Goal: Complete application form

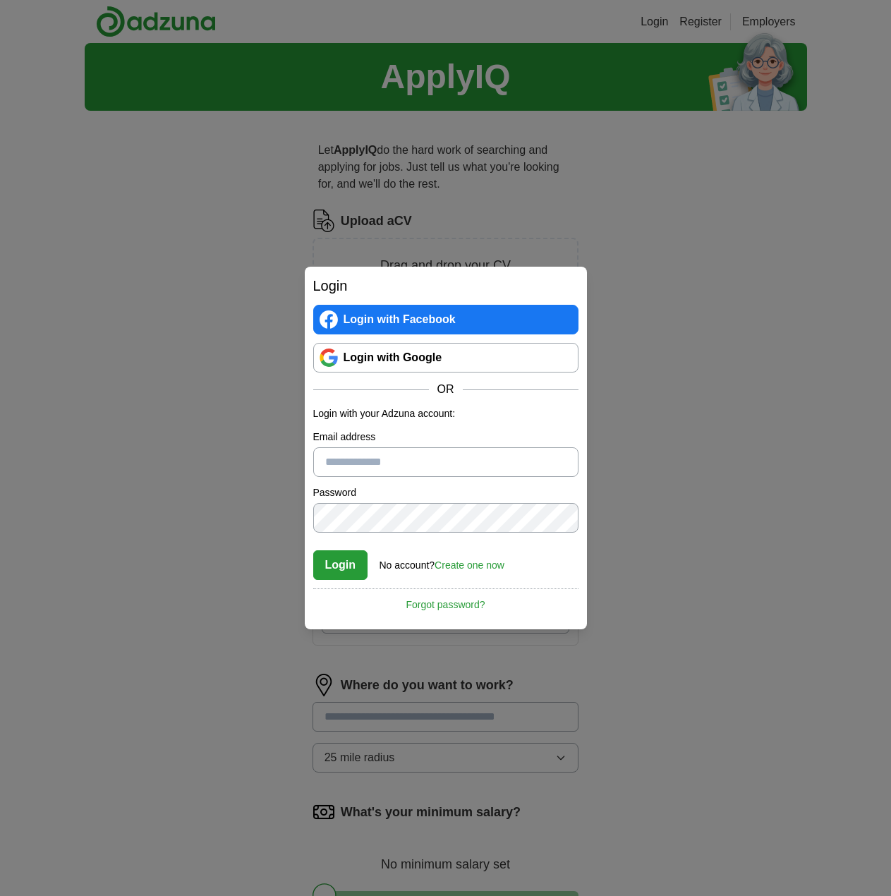
click at [394, 464] on input "Email address" at bounding box center [445, 462] width 265 height 30
type input "**********"
click at [313, 550] on button "Login" at bounding box center [340, 565] width 55 height 30
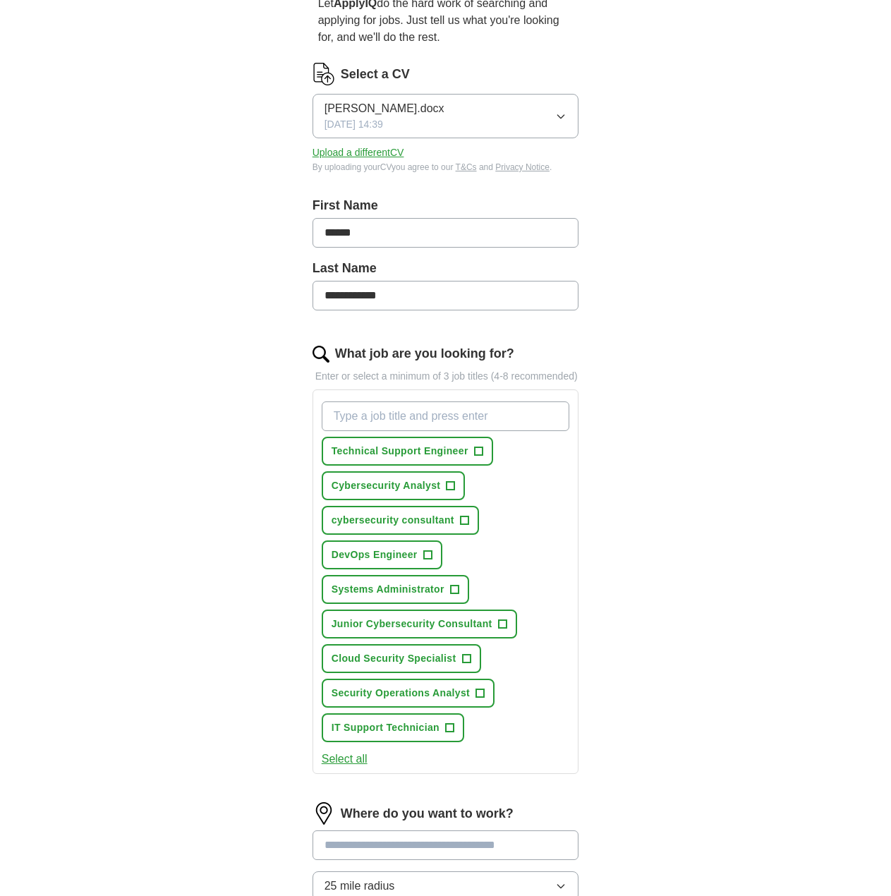
scroll to position [135, 0]
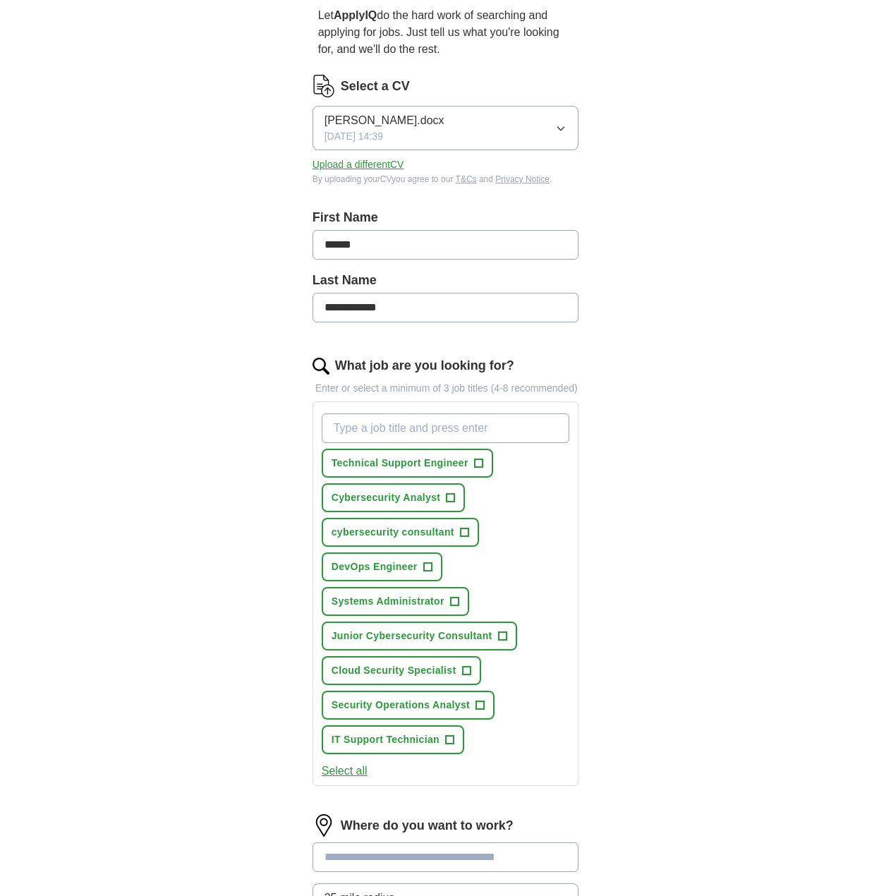
click at [385, 118] on span "[PERSON_NAME].docx" at bounding box center [385, 120] width 120 height 17
click at [426, 186] on div "[DATE] 14:39" at bounding box center [446, 186] width 243 height 15
click at [364, 165] on button "Upload a different CV" at bounding box center [359, 164] width 92 height 15
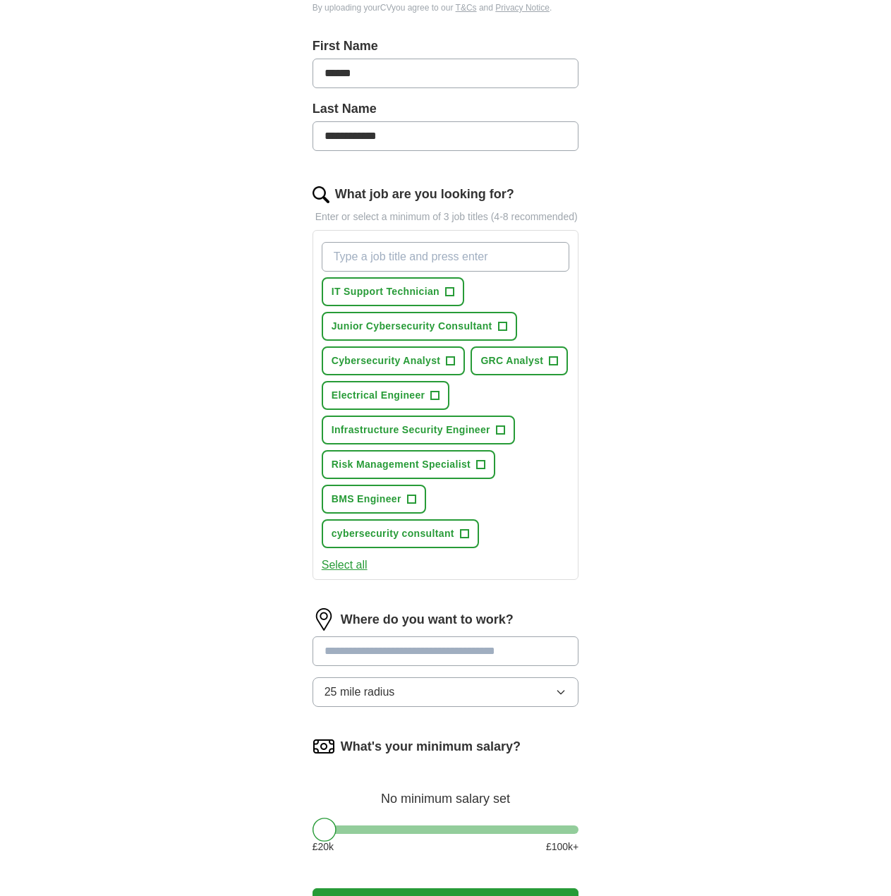
scroll to position [346, 0]
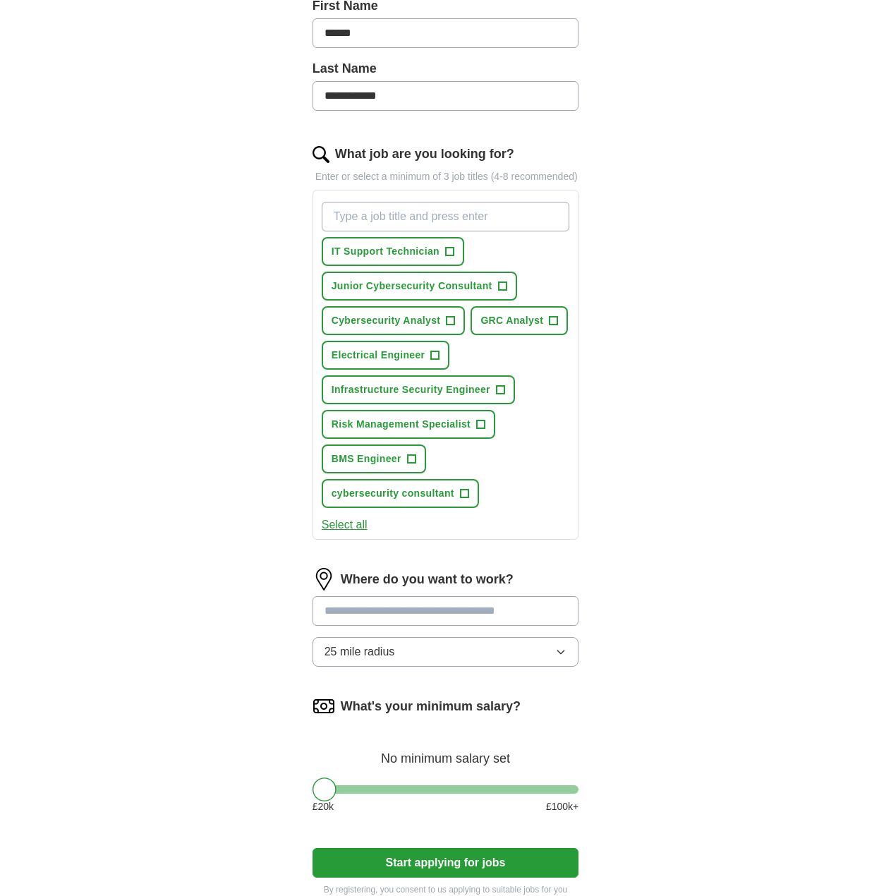
click at [449, 611] on input at bounding box center [446, 611] width 267 height 30
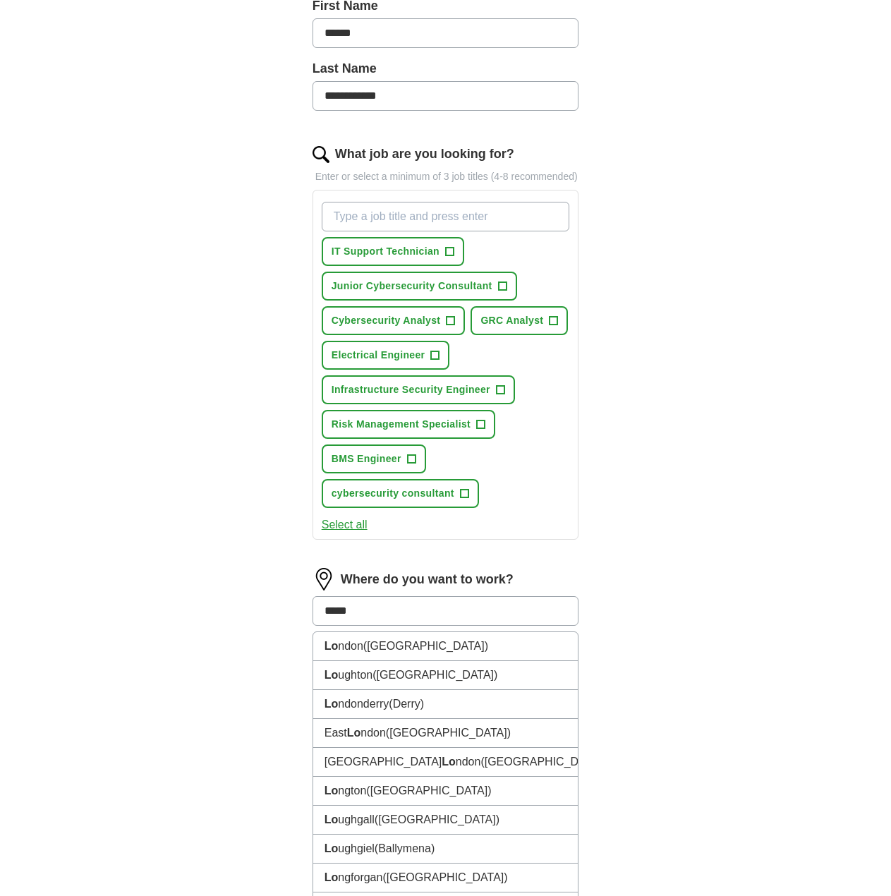
type input "******"
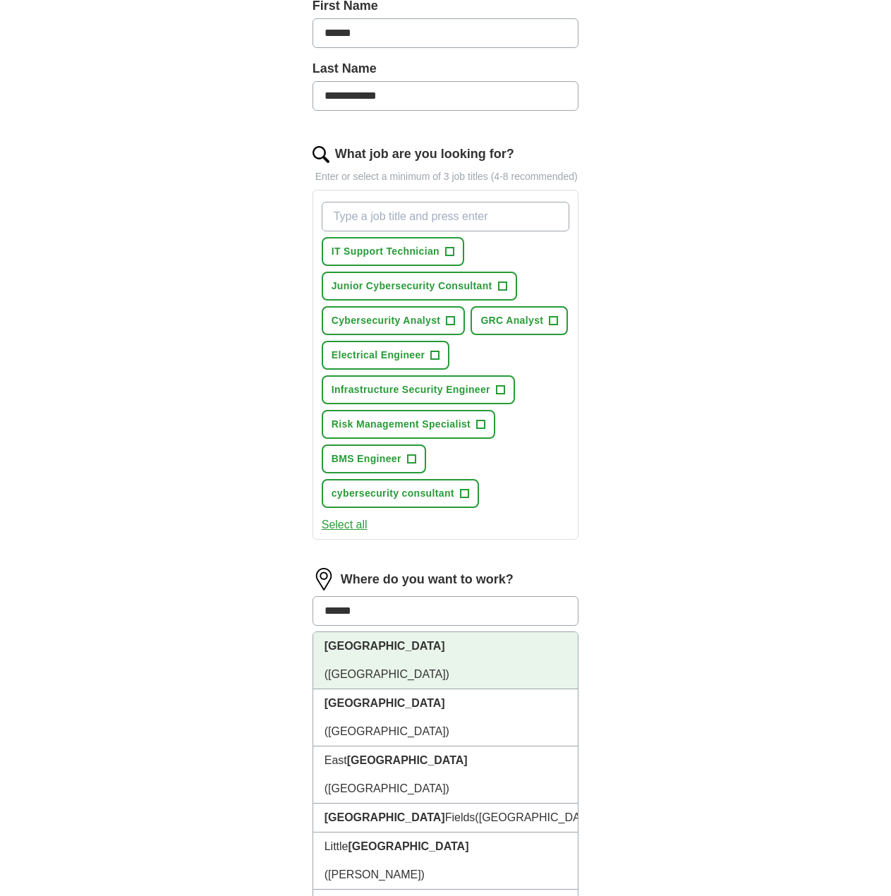
click at [378, 668] on span "([GEOGRAPHIC_DATA])" at bounding box center [387, 674] width 125 height 12
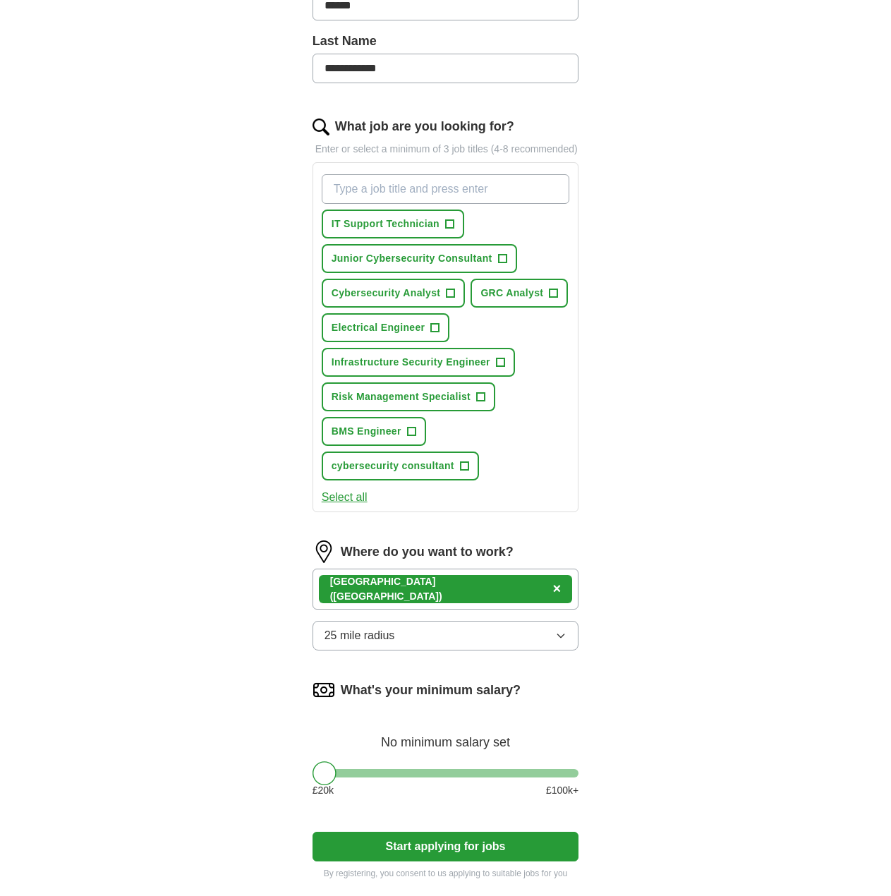
scroll to position [488, 0]
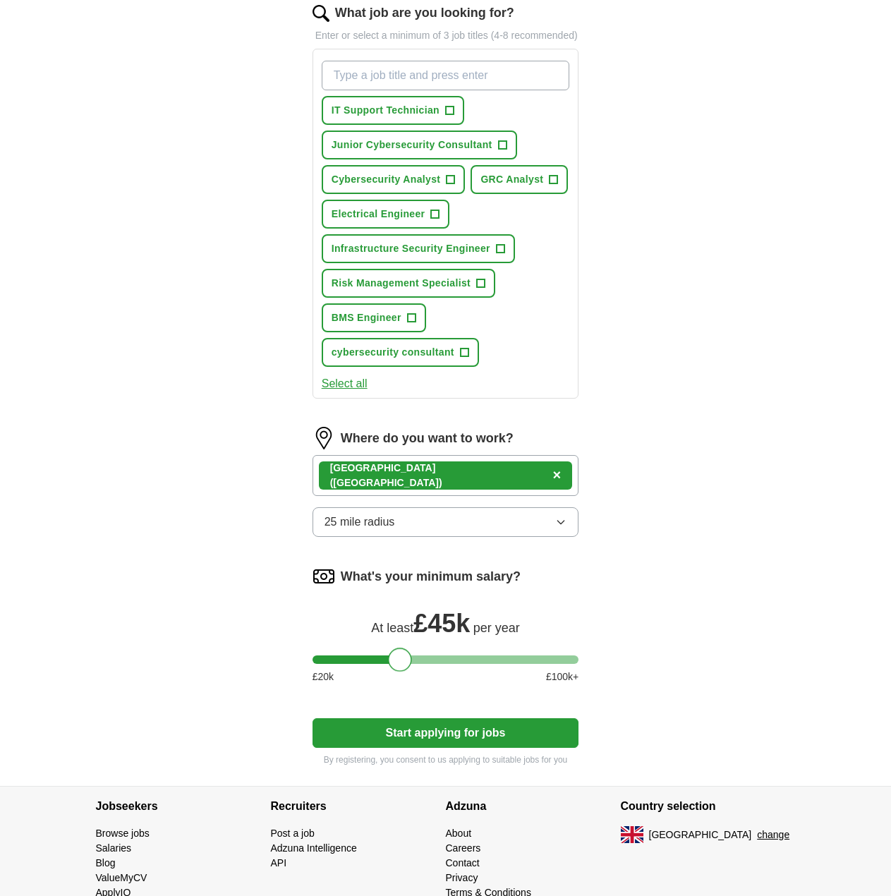
drag, startPoint x: 324, startPoint y: 663, endPoint x: 399, endPoint y: 666, distance: 75.6
click at [399, 666] on div at bounding box center [400, 660] width 24 height 24
click at [454, 739] on button "Start applying for jobs" at bounding box center [446, 733] width 267 height 30
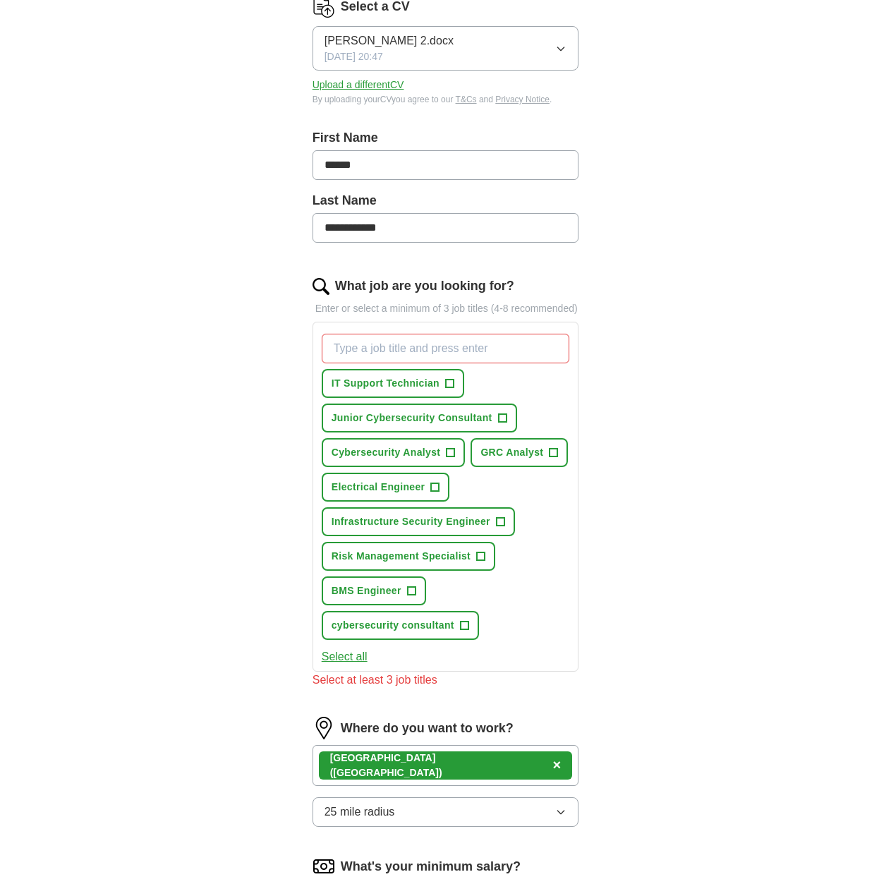
scroll to position [198, 0]
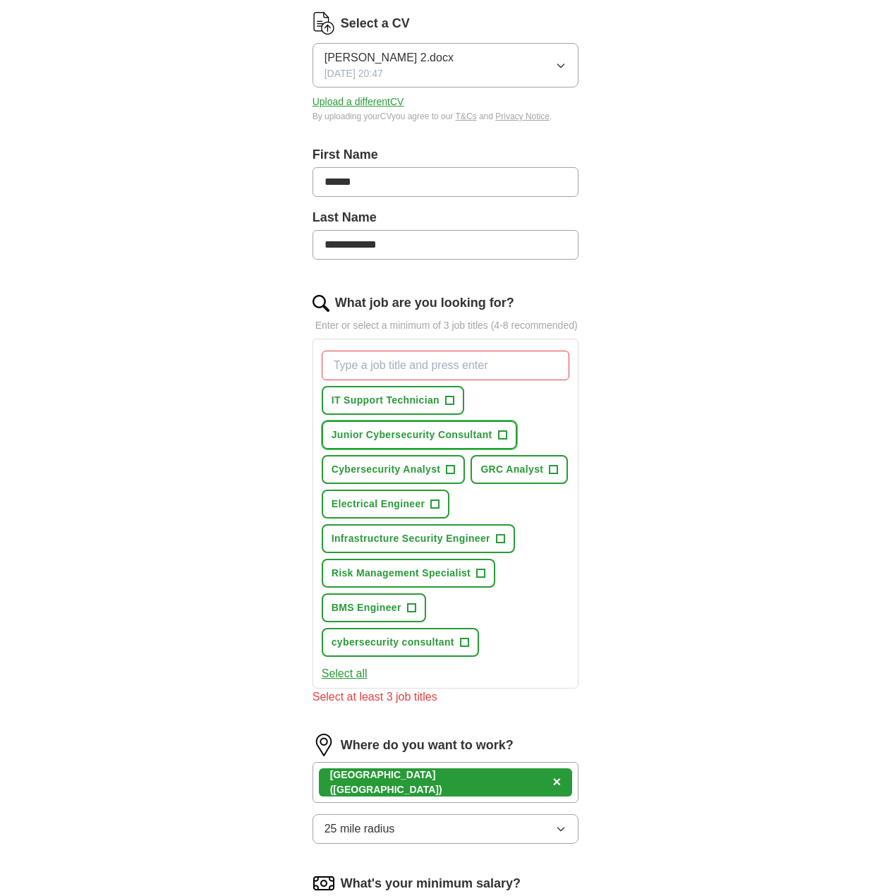
click at [408, 438] on span "Junior Cybersecurity Consultant" at bounding box center [412, 435] width 161 height 15
click at [513, 479] on button "GRC Analyst +" at bounding box center [519, 469] width 97 height 29
click at [389, 472] on span "Cybersecurity Analyst" at bounding box center [386, 469] width 109 height 15
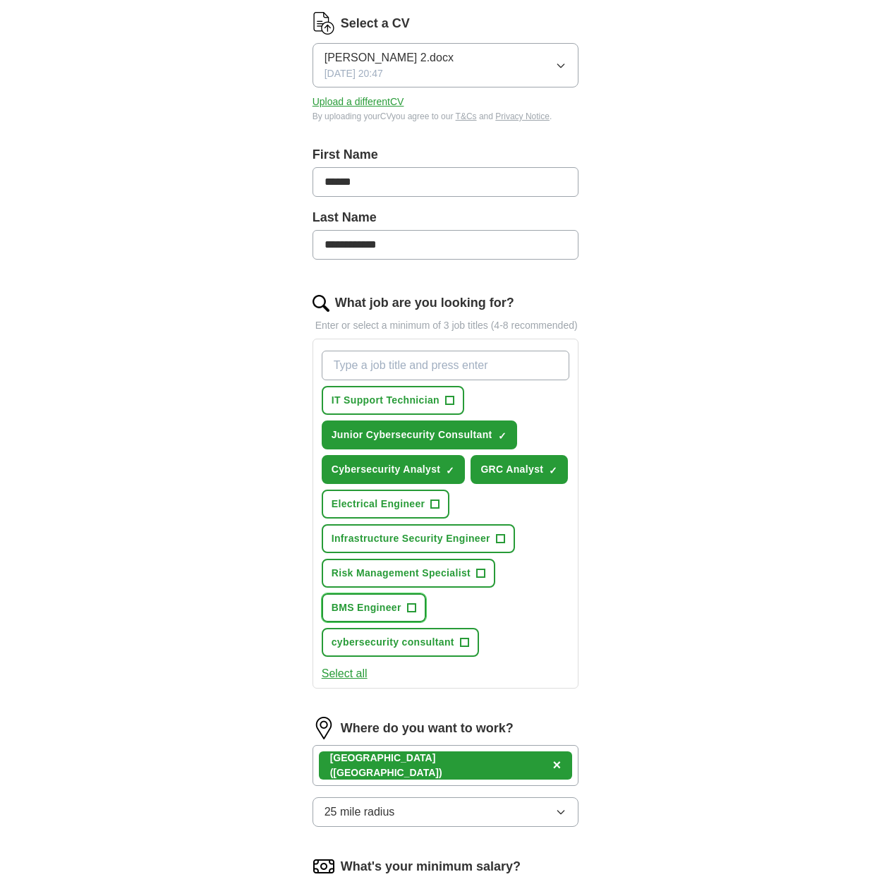
click at [380, 603] on span "BMS Engineer" at bounding box center [367, 608] width 70 height 15
click at [404, 500] on span "Electrical Engineer" at bounding box center [379, 504] width 94 height 15
click at [399, 631] on button "cybersecurity consultant +" at bounding box center [400, 642] width 157 height 29
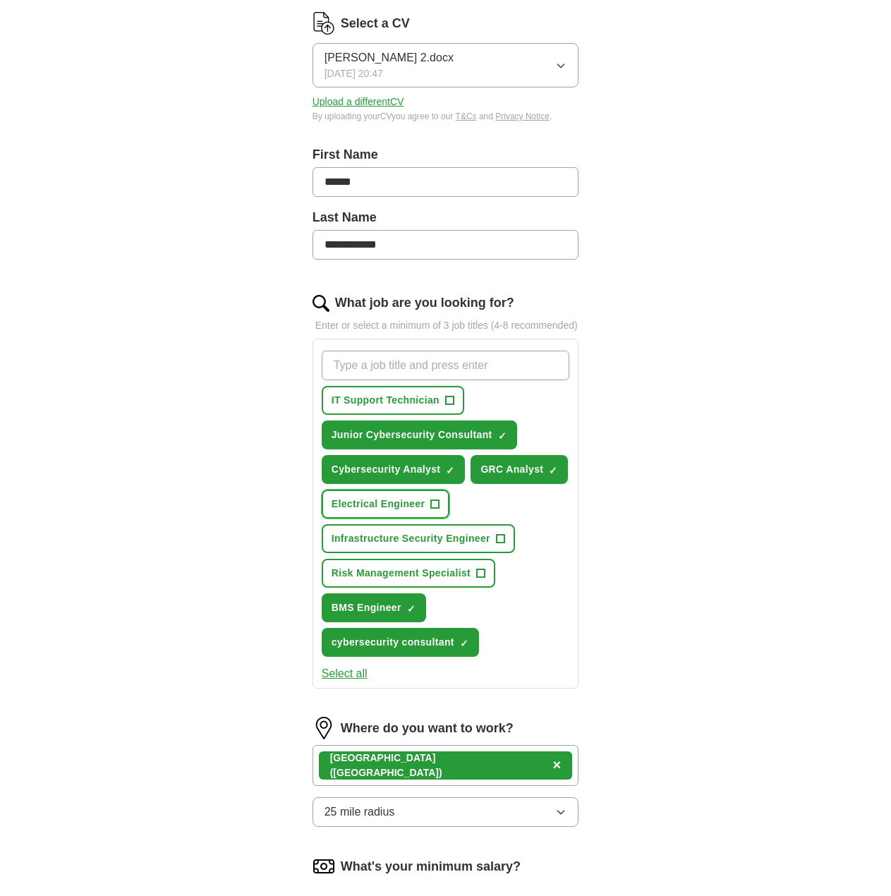
click at [401, 491] on button "Electrical Engineer +" at bounding box center [386, 504] width 128 height 29
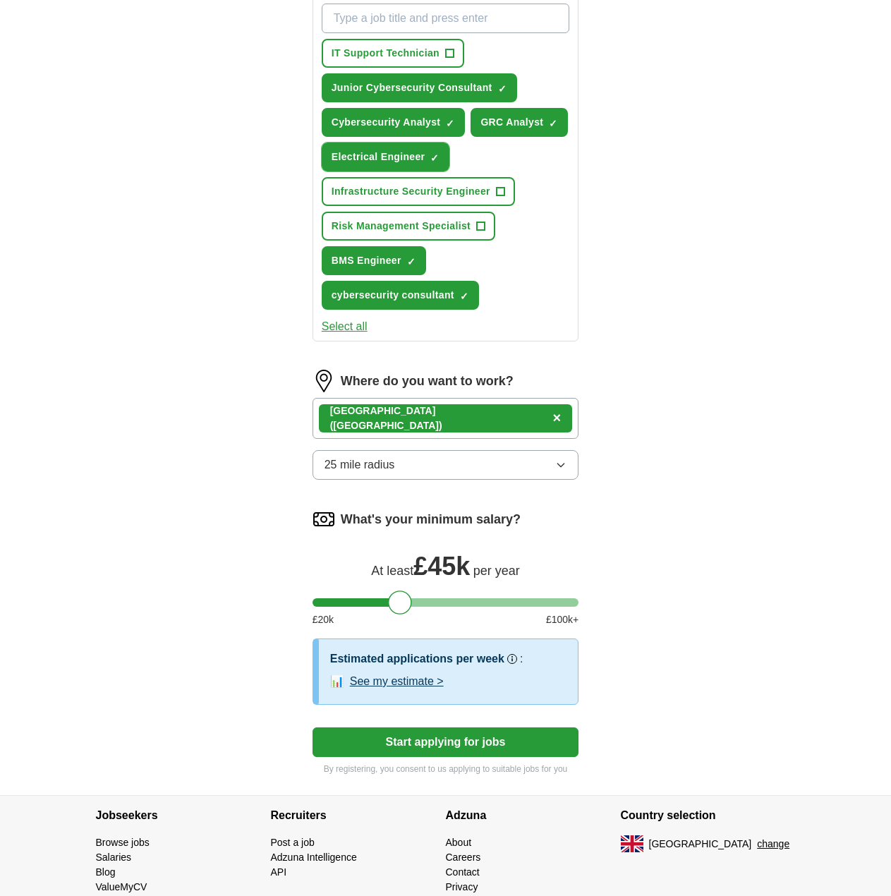
scroll to position [550, 0]
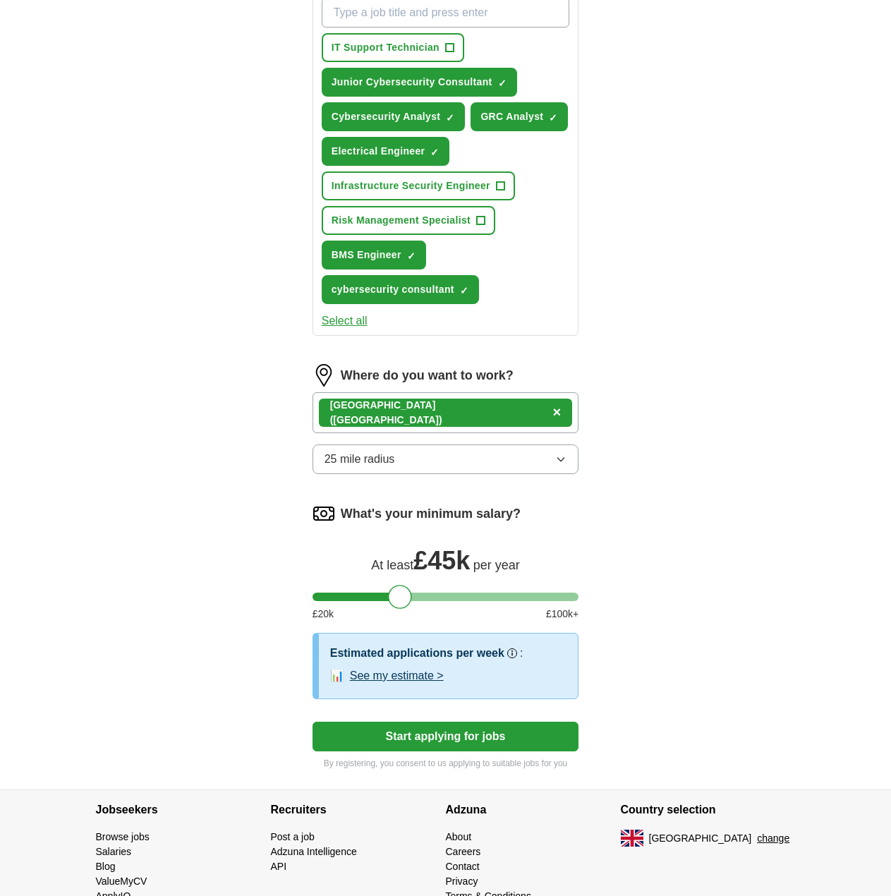
click at [447, 743] on button "Start applying for jobs" at bounding box center [446, 737] width 267 height 30
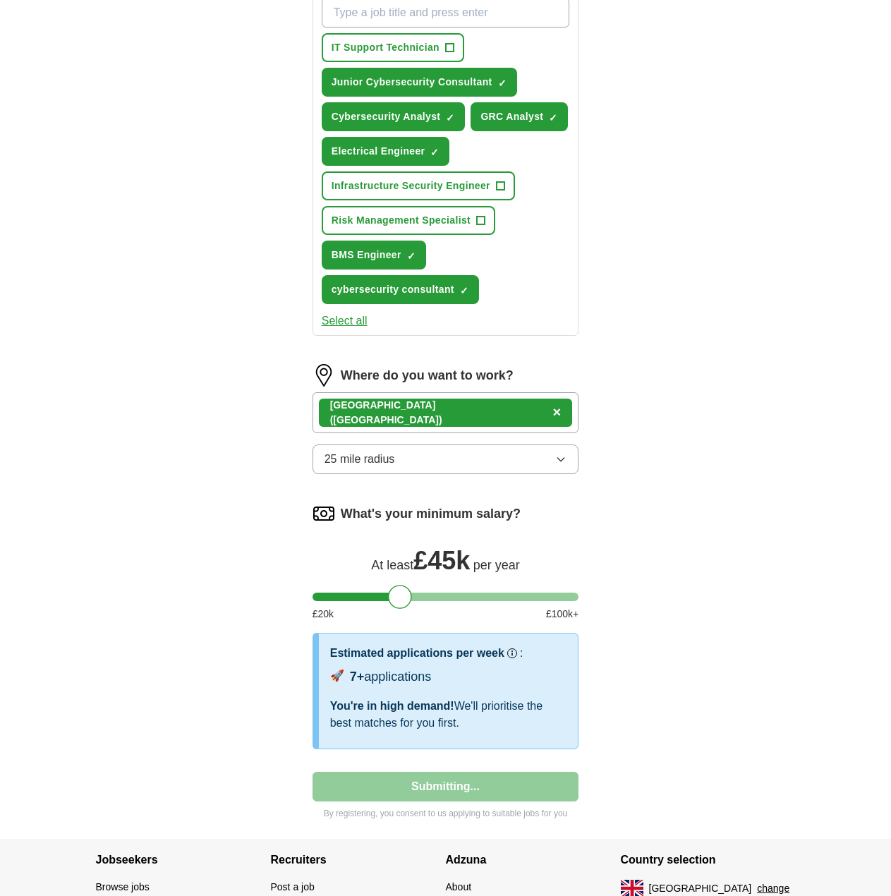
select select "**"
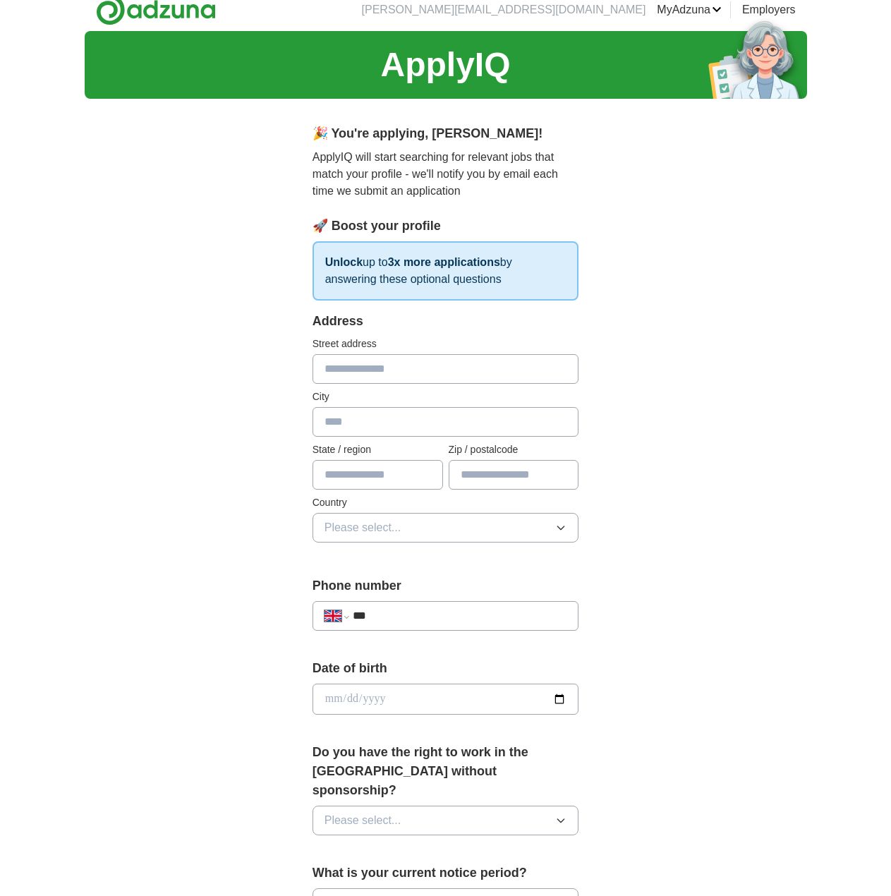
scroll to position [0, 0]
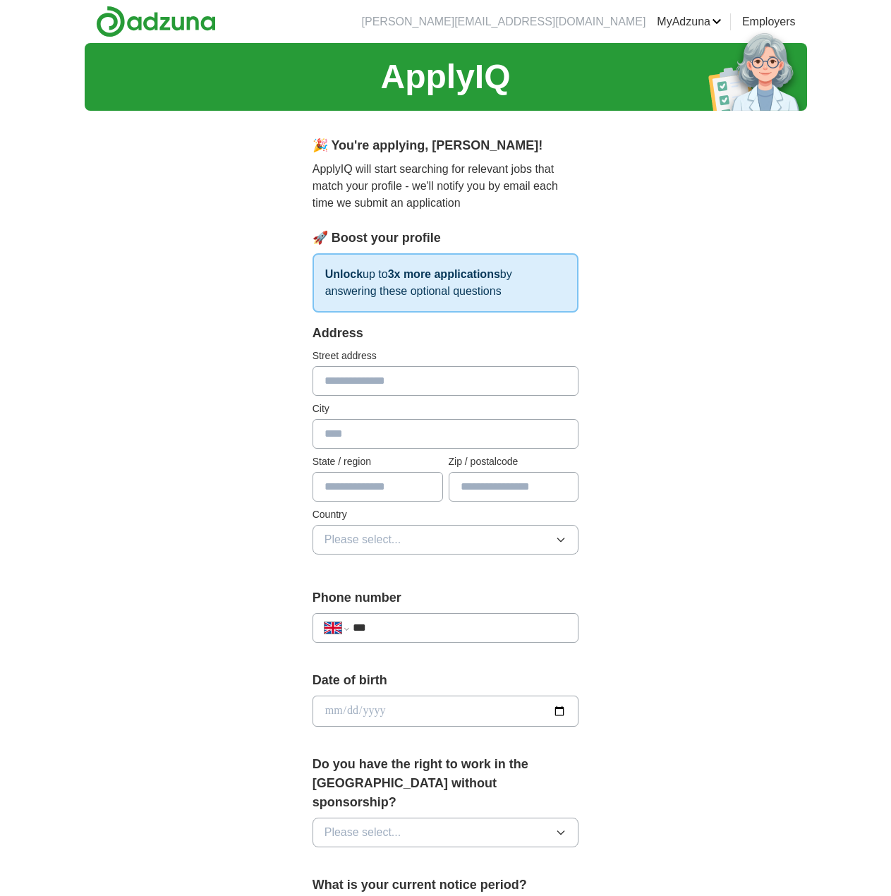
click at [415, 389] on input "text" at bounding box center [446, 381] width 267 height 30
type input "**********"
click at [381, 442] on input "text" at bounding box center [446, 434] width 267 height 30
type input "******"
click at [365, 489] on input "text" at bounding box center [378, 487] width 131 height 30
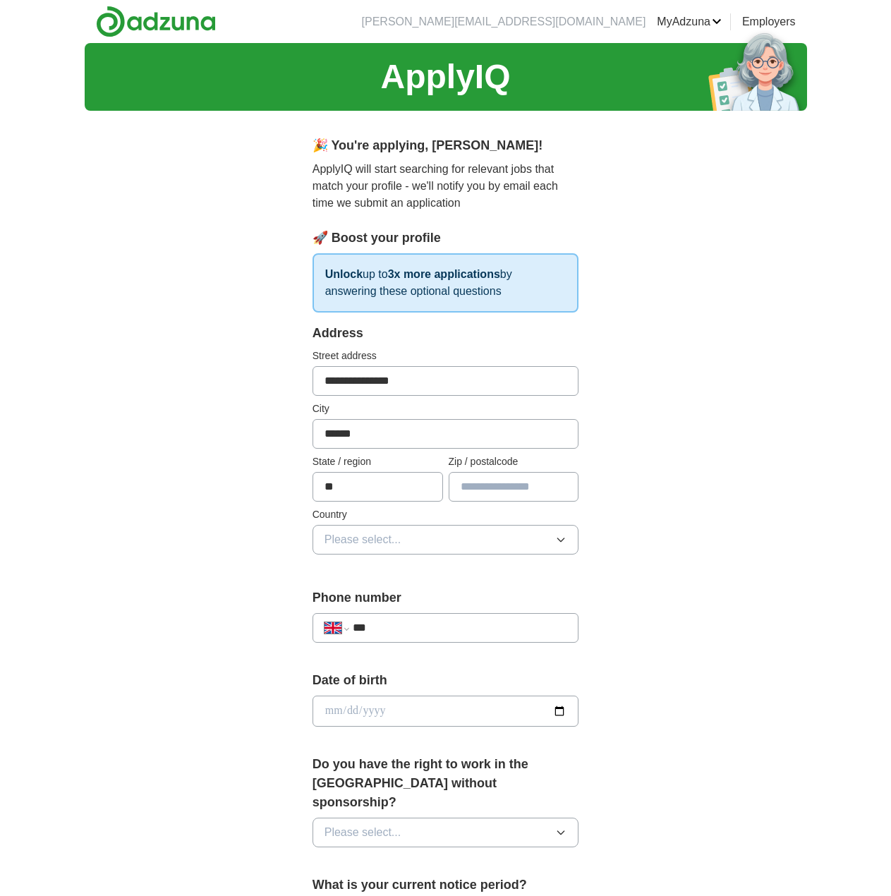
type input "*"
type input "**********"
type input "*******"
click at [370, 528] on button "Please select..." at bounding box center [446, 540] width 267 height 30
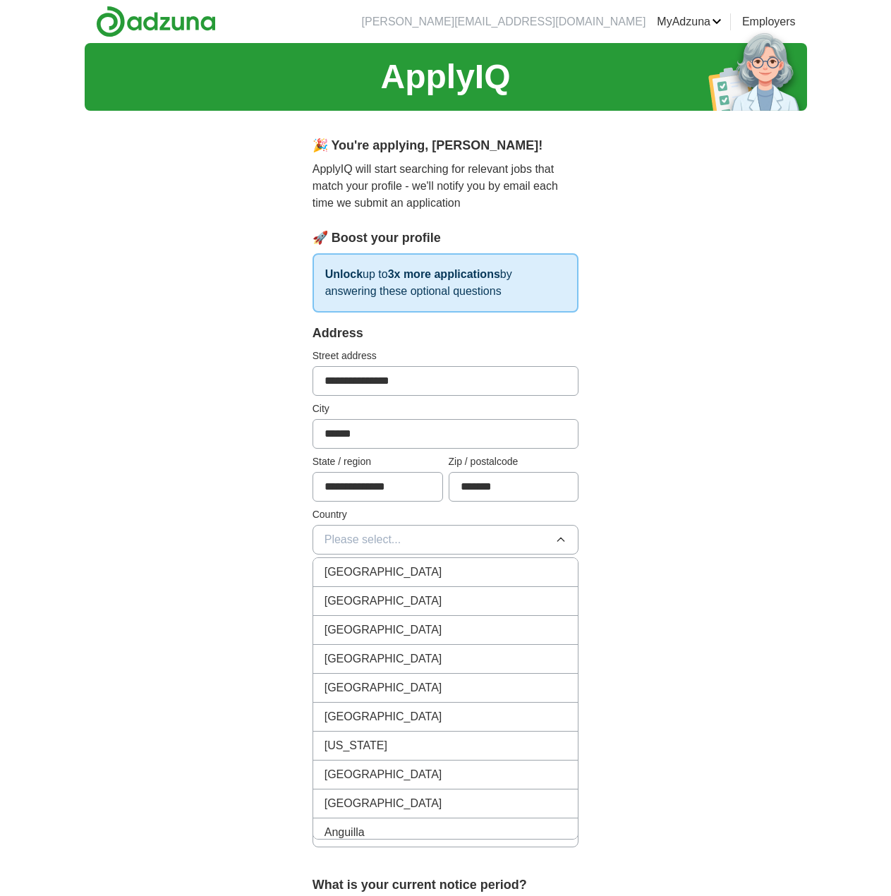
click at [370, 569] on span "[GEOGRAPHIC_DATA]" at bounding box center [384, 572] width 118 height 17
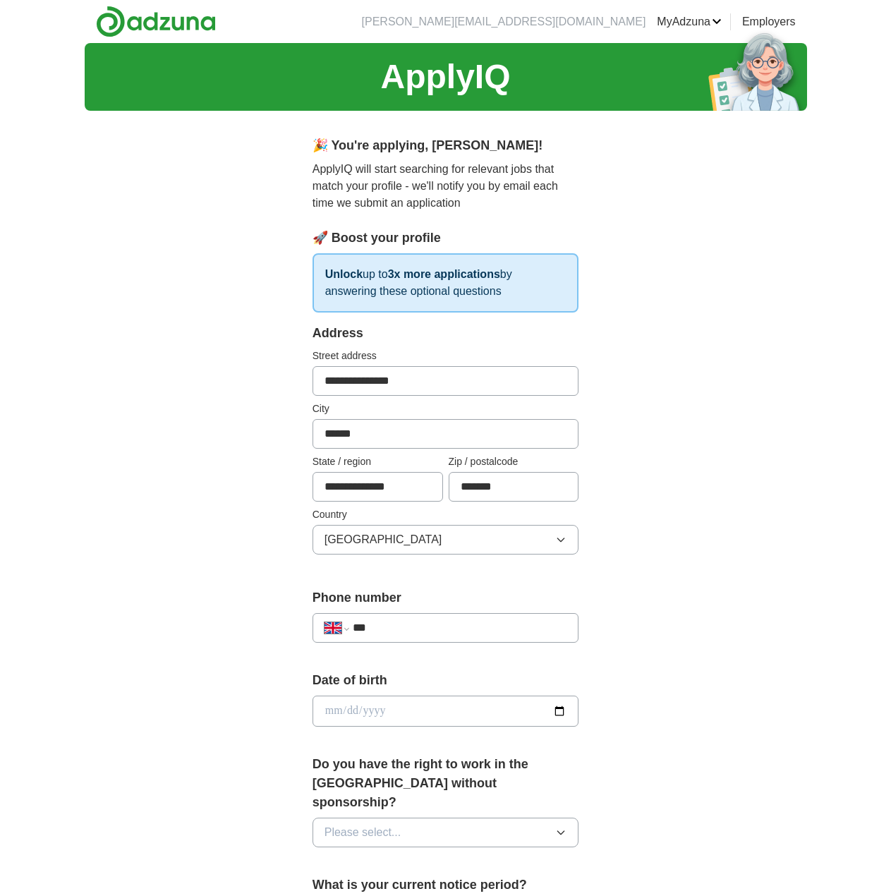
click at [407, 625] on input "***" at bounding box center [460, 628] width 215 height 17
type input "**********"
click at [394, 701] on input "date" at bounding box center [446, 711] width 267 height 31
type input "**********"
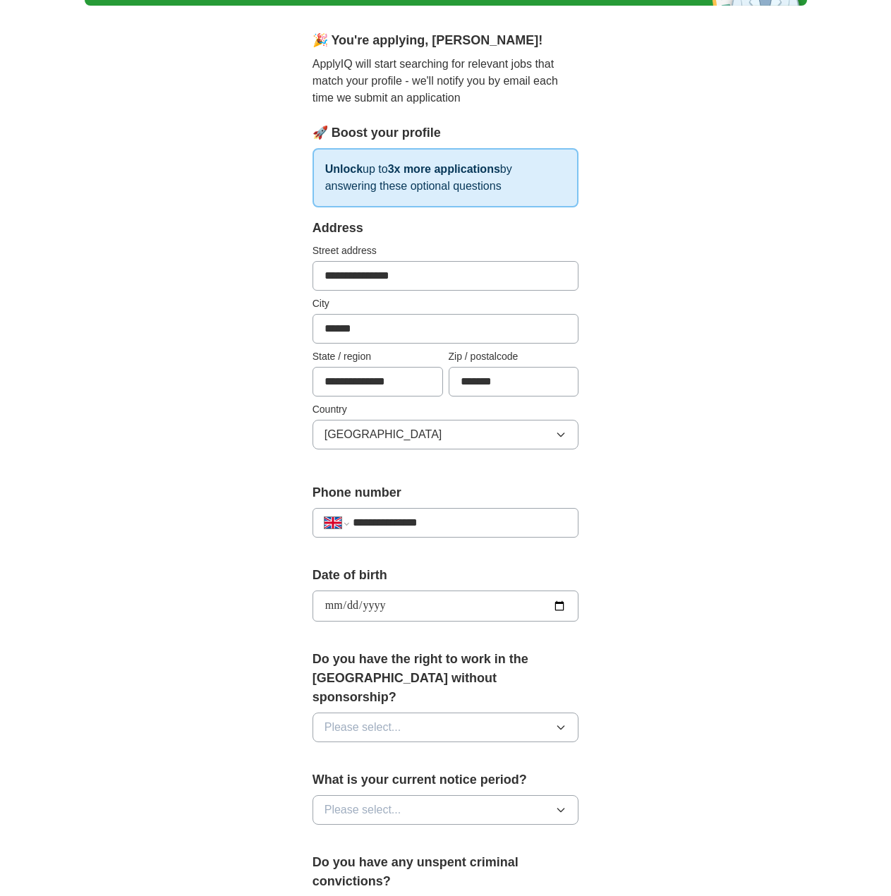
scroll to position [141, 0]
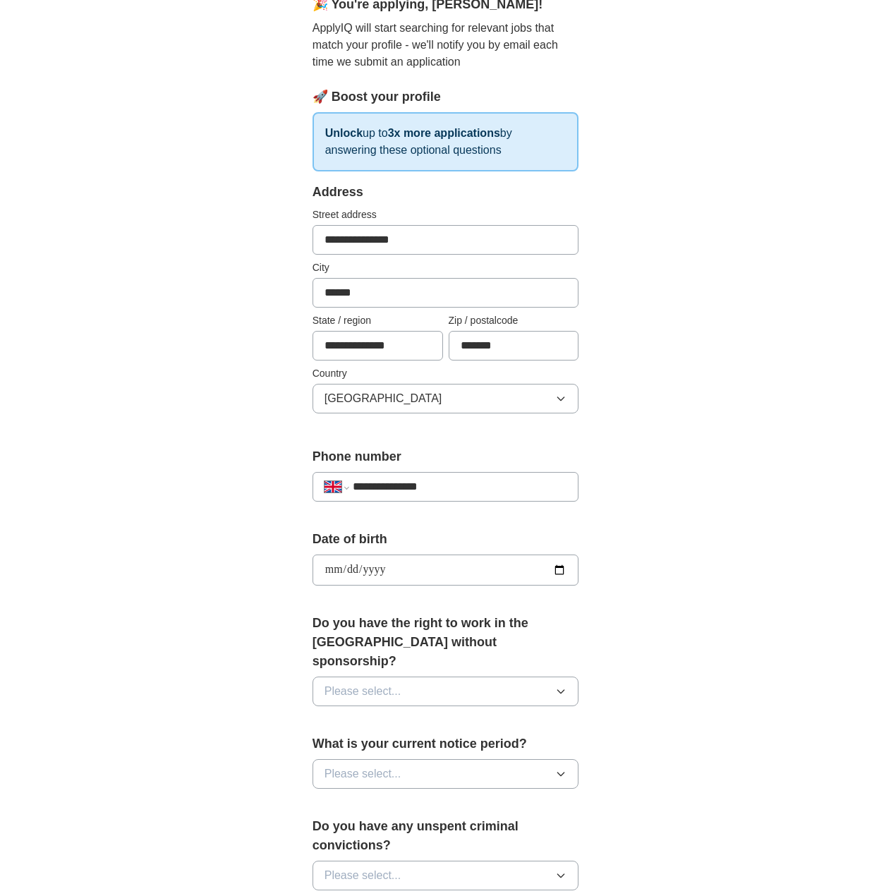
click at [392, 683] on span "Please select..." at bounding box center [363, 691] width 77 height 17
click at [382, 716] on div "Yes" at bounding box center [446, 724] width 243 height 17
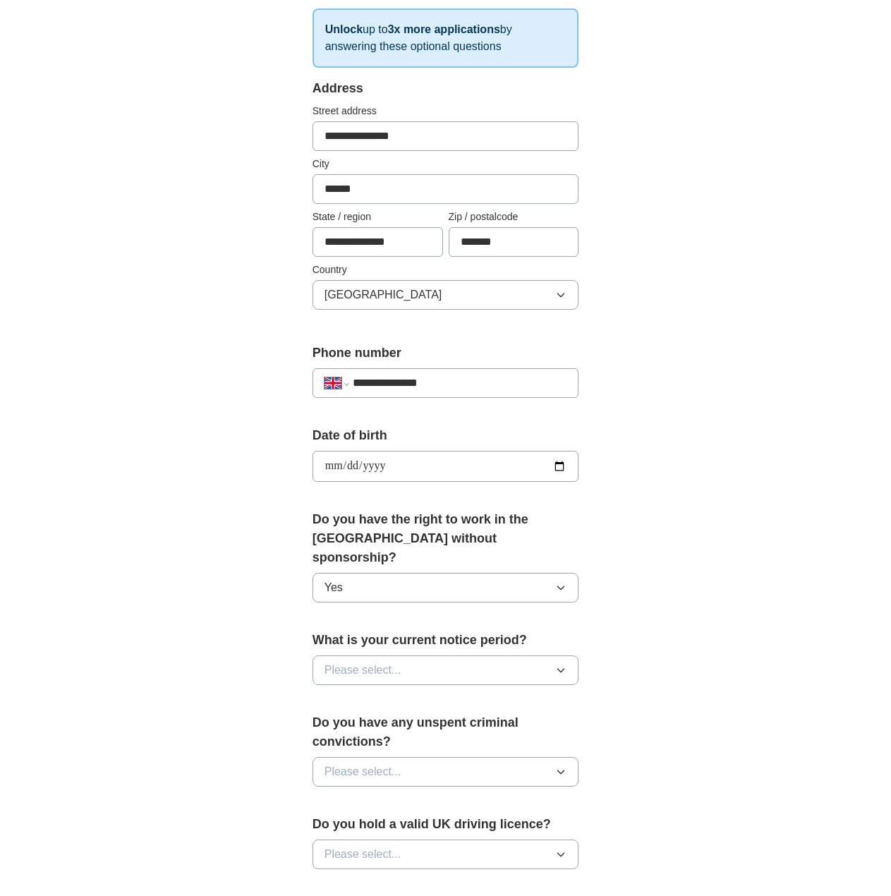
scroll to position [282, 0]
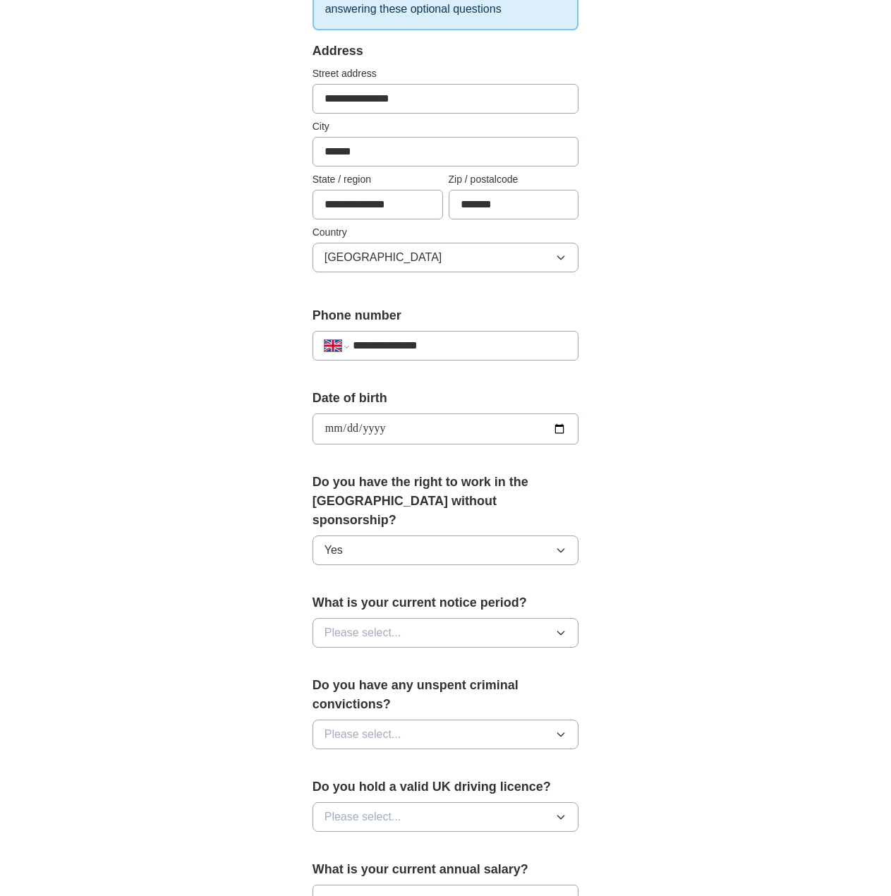
click at [432, 618] on button "Please select..." at bounding box center [446, 633] width 267 height 30
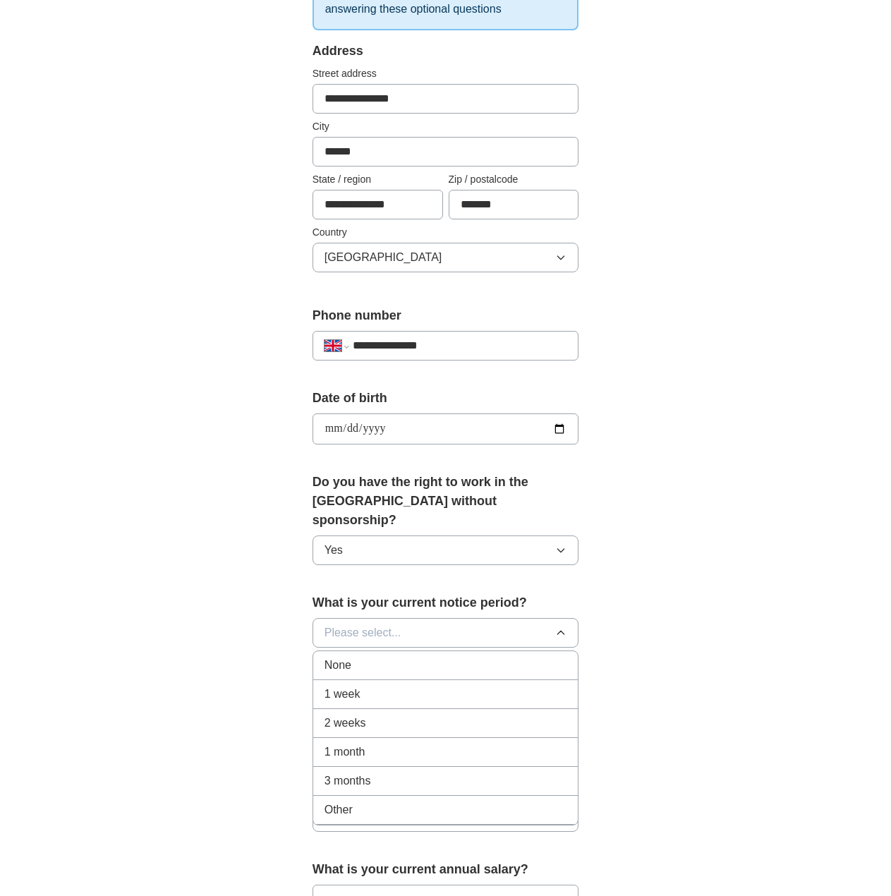
click at [383, 744] on div "1 month" at bounding box center [446, 752] width 243 height 17
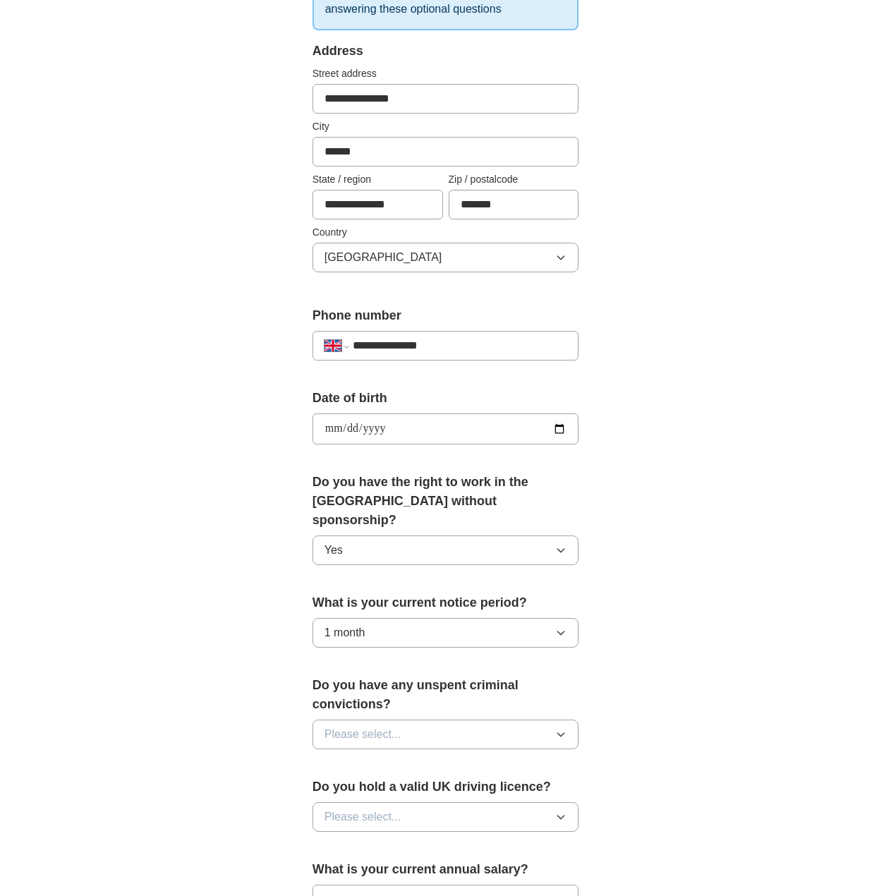
click at [392, 726] on span "Please select..." at bounding box center [363, 734] width 77 height 17
click at [382, 788] on div "No" at bounding box center [446, 796] width 243 height 17
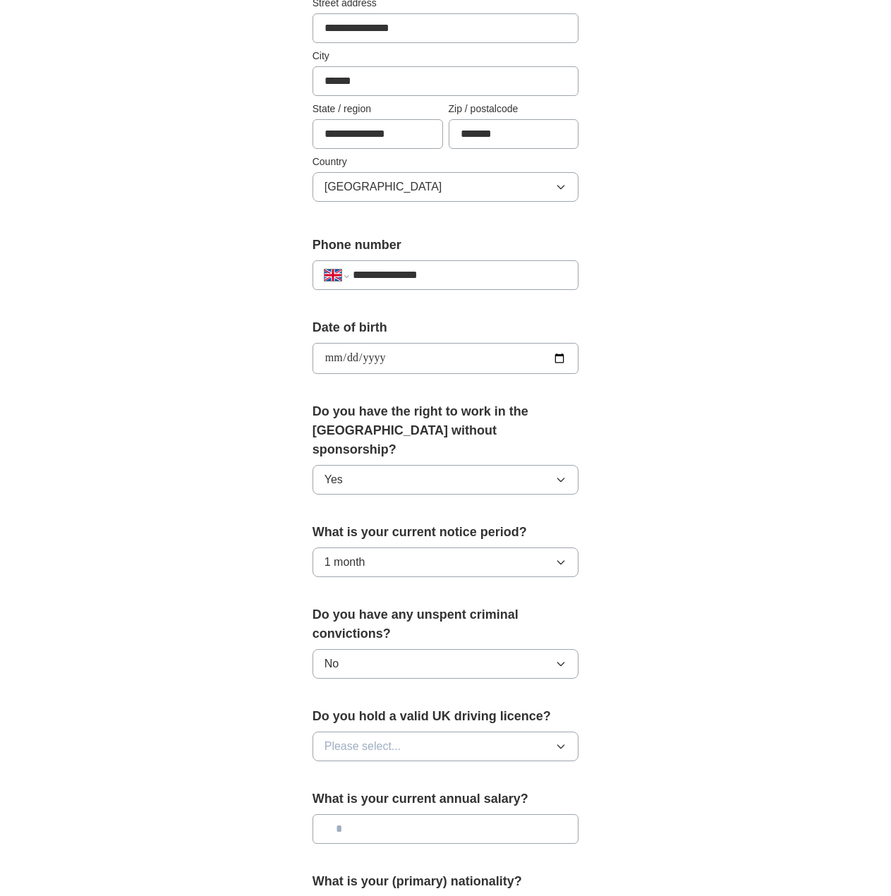
click at [404, 739] on button "Please select..." at bounding box center [446, 747] width 267 height 30
click at [387, 771] on div "Yes" at bounding box center [446, 779] width 243 height 17
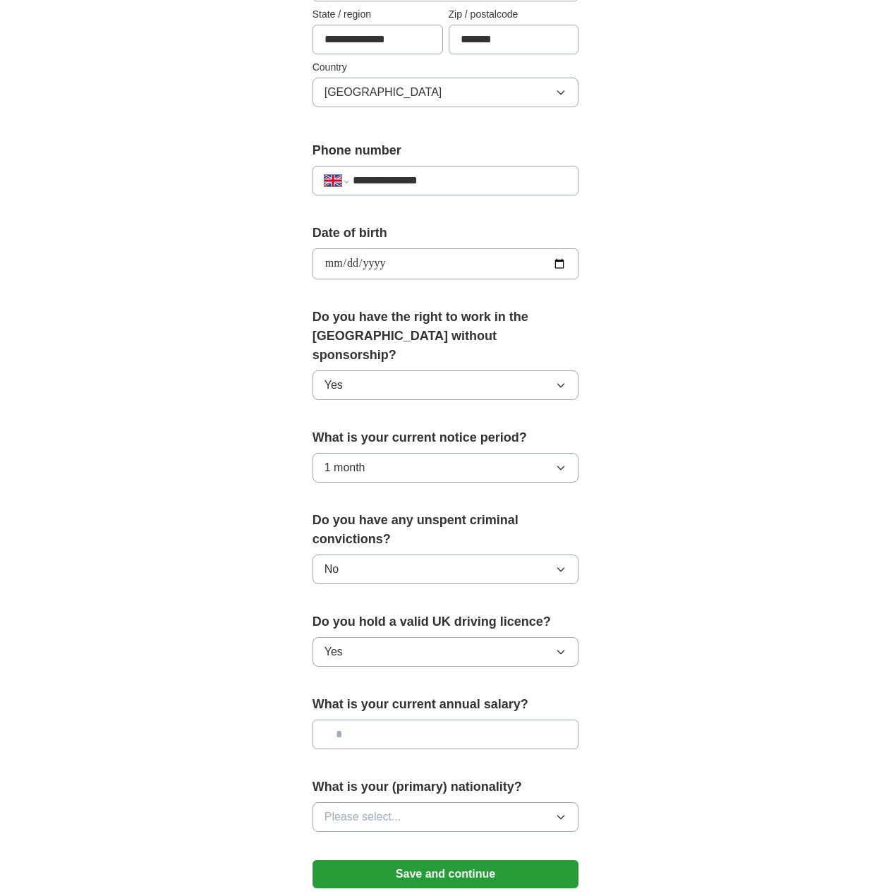
scroll to position [494, 0]
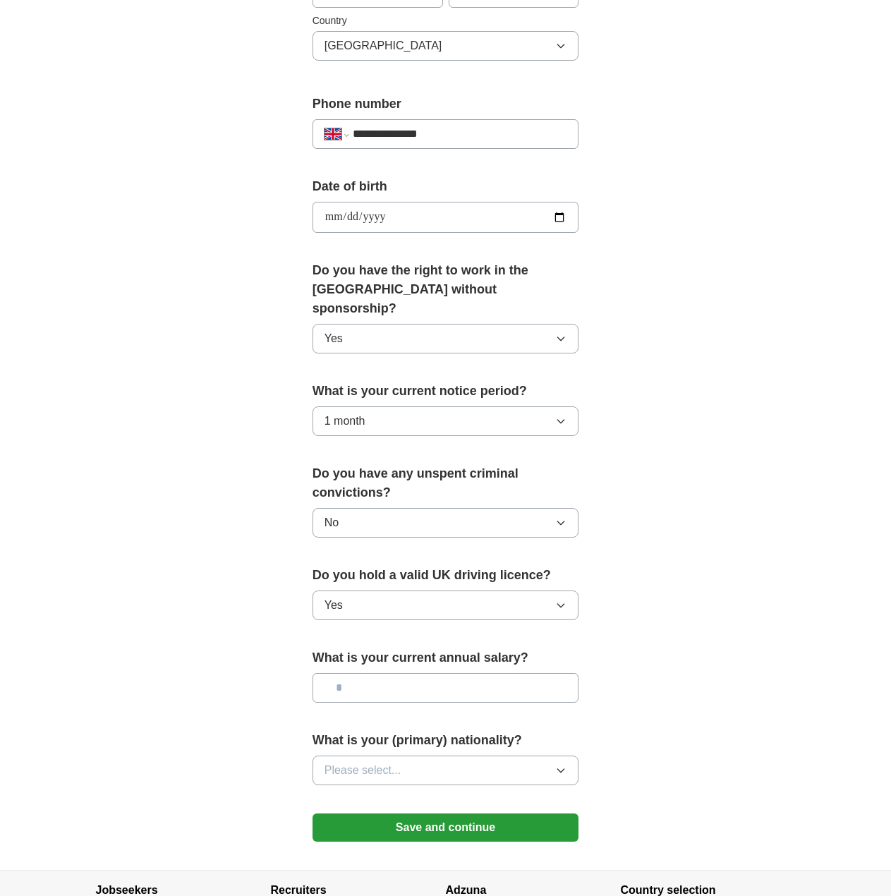
click at [401, 673] on input "text" at bounding box center [446, 688] width 267 height 30
type input "*******"
click at [391, 762] on span "Please select..." at bounding box center [363, 770] width 77 height 17
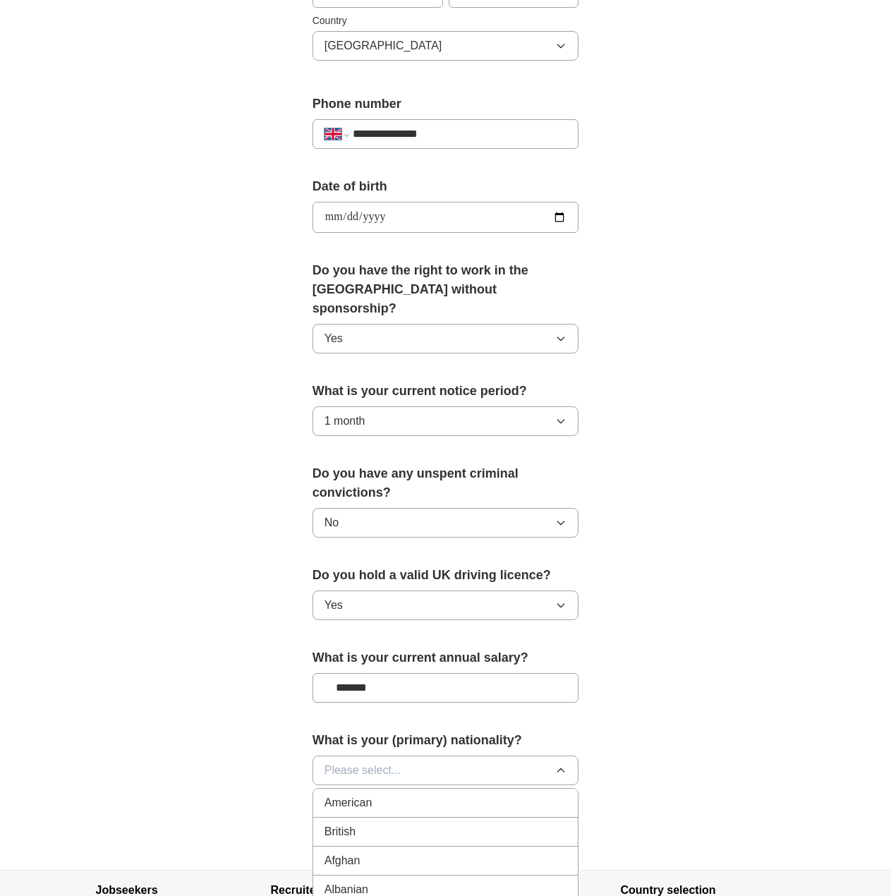
drag, startPoint x: 374, startPoint y: 809, endPoint x: 368, endPoint y: 821, distance: 13.6
click at [368, 824] on div "British" at bounding box center [446, 832] width 243 height 17
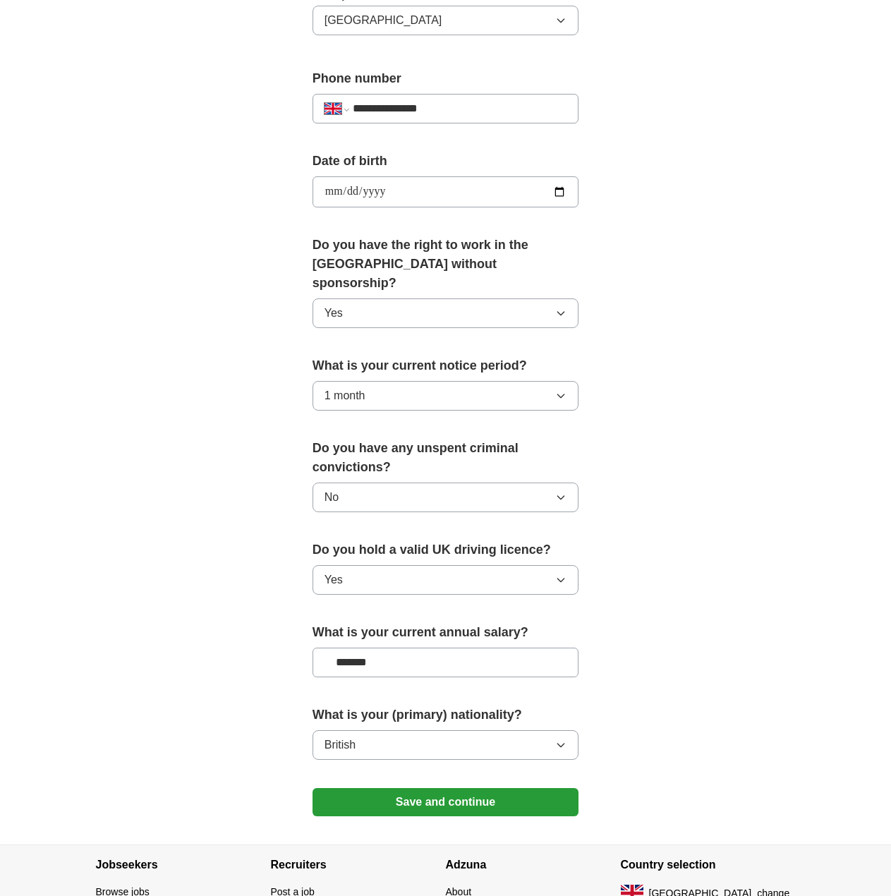
scroll to position [606, 0]
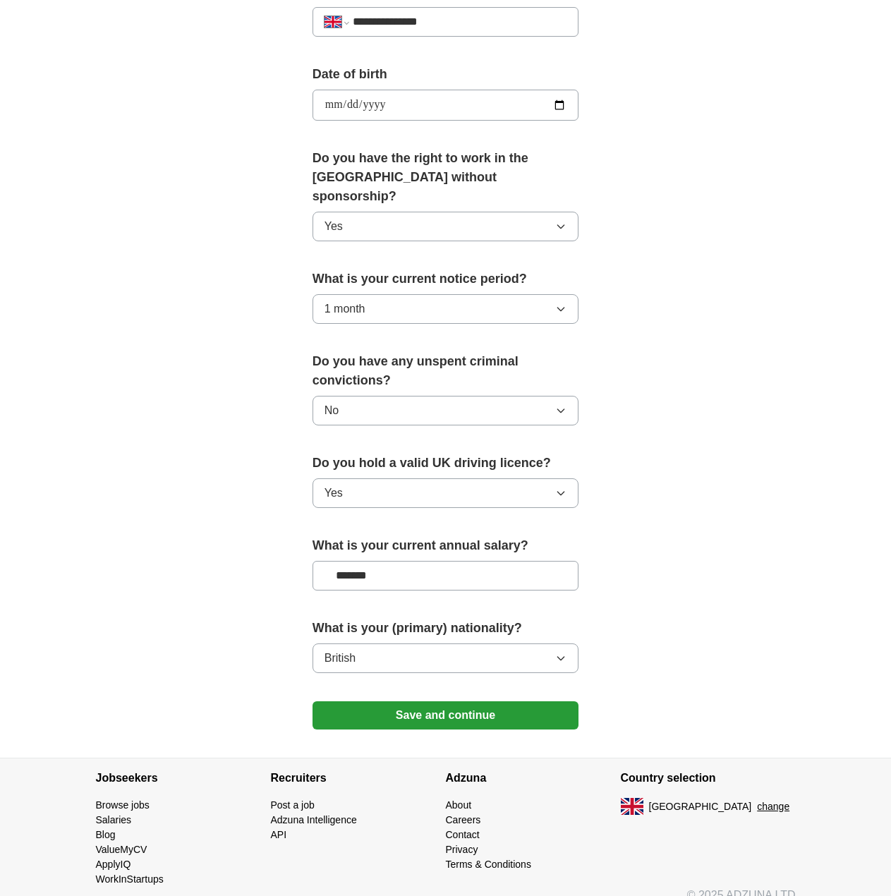
click at [439, 701] on button "Save and continue" at bounding box center [446, 715] width 267 height 28
